Goal: Information Seeking & Learning: Learn about a topic

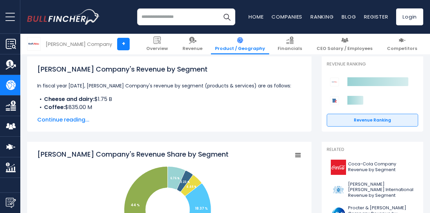
scroll to position [108, 0]
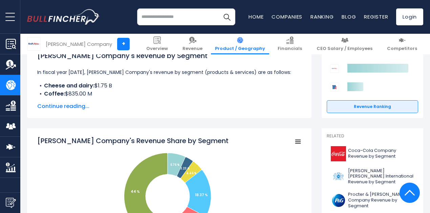
click at [72, 105] on span "Continue reading..." at bounding box center [169, 106] width 264 height 8
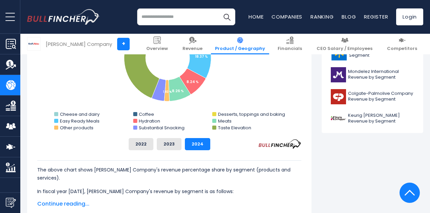
scroll to position [311, 0]
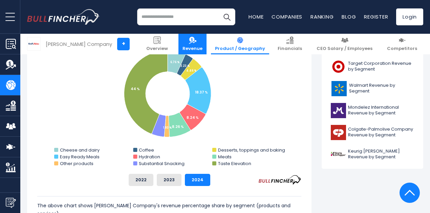
click at [206, 44] on link "Revenue" at bounding box center [192, 44] width 28 height 21
